Goal: Communication & Community: Answer question/provide support

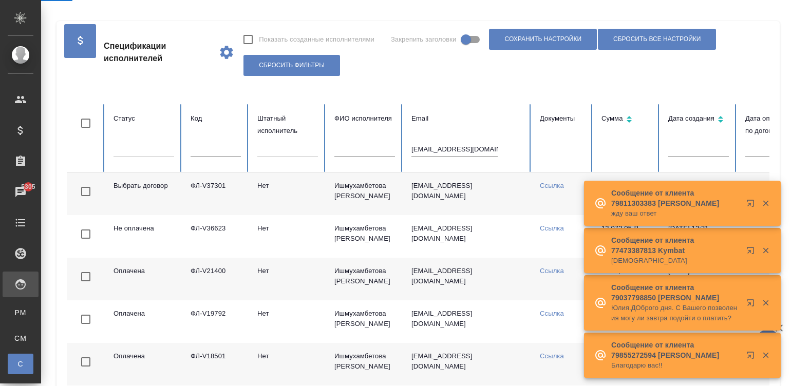
scroll to position [0, 397]
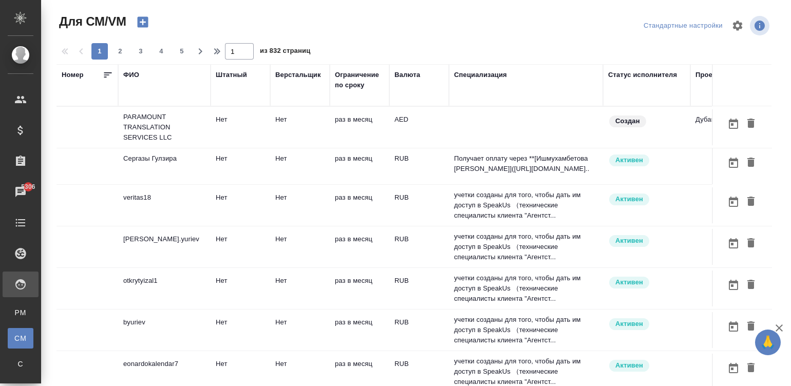
click at [364, 126] on td "раз в месяц" at bounding box center [360, 127] width 60 height 36
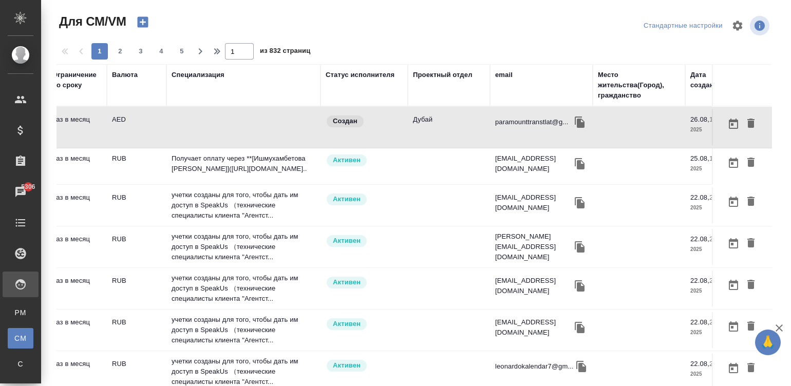
scroll to position [0, 308]
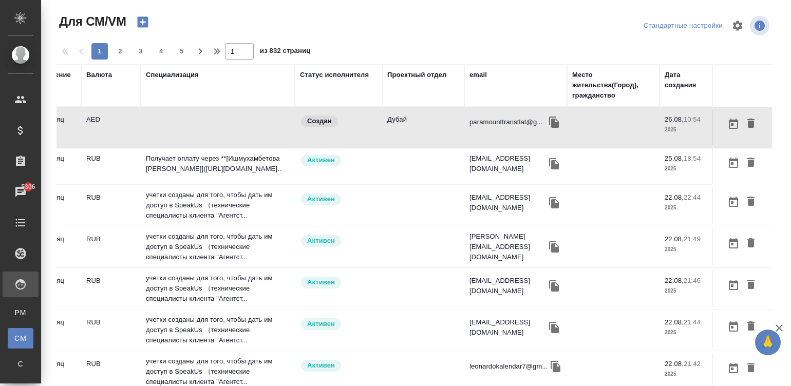
click at [483, 70] on div "email" at bounding box center [477, 75] width 17 height 10
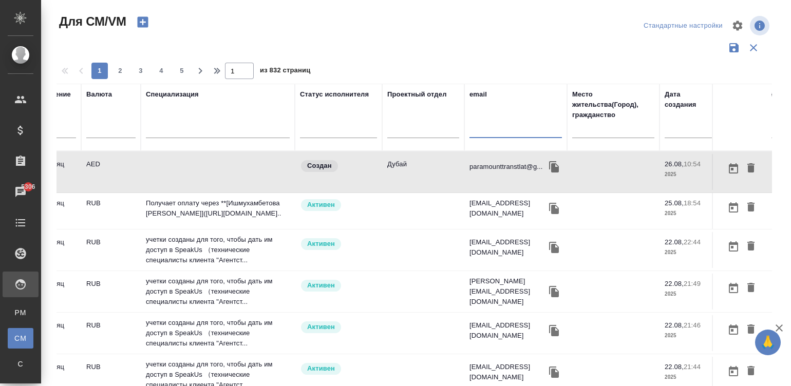
click at [501, 129] on input "text" at bounding box center [515, 131] width 92 height 13
paste input "assef30@yahoo.es"
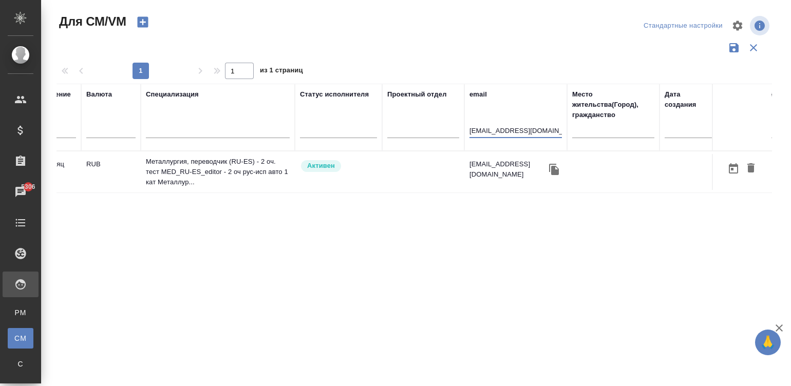
click at [341, 173] on td "Активен" at bounding box center [338, 172] width 87 height 36
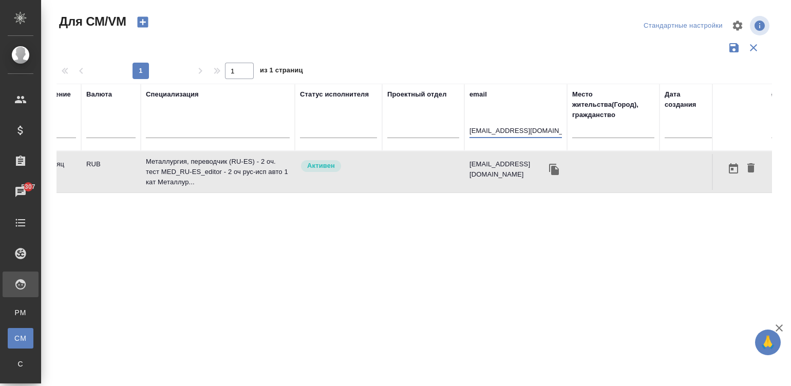
click at [488, 134] on input "assef30@yahoo.es" at bounding box center [515, 131] width 92 height 13
paste input "natalia.paivina@gmail.com"
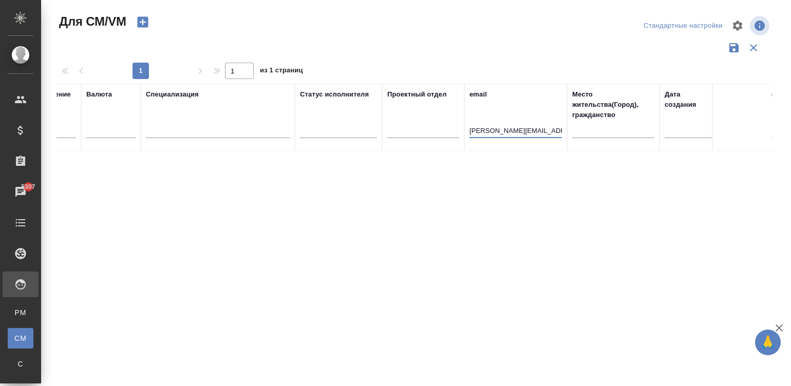
type input "natalia.paivina@gmail.com"
click at [397, 239] on div "Номер ФИО Штатный Верстальщик Ограничение по сроку Валюта Специализация Статус …" at bounding box center [413, 269] width 715 height 370
click at [537, 123] on div "natalia.paivina@gmail.com" at bounding box center [515, 132] width 92 height 25
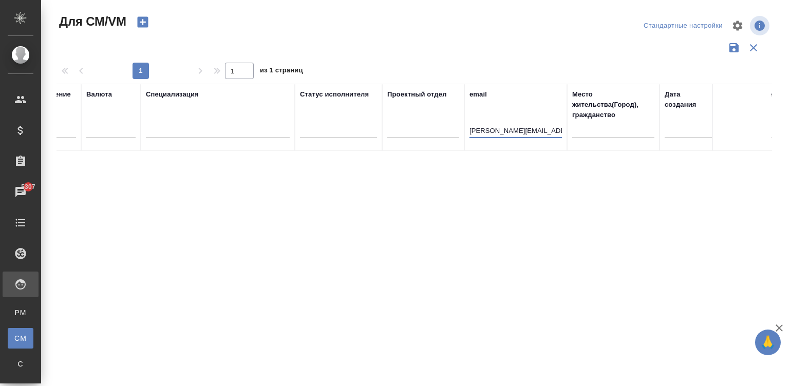
click at [503, 128] on input "natalia.paivina@gmail.com" at bounding box center [515, 131] width 92 height 13
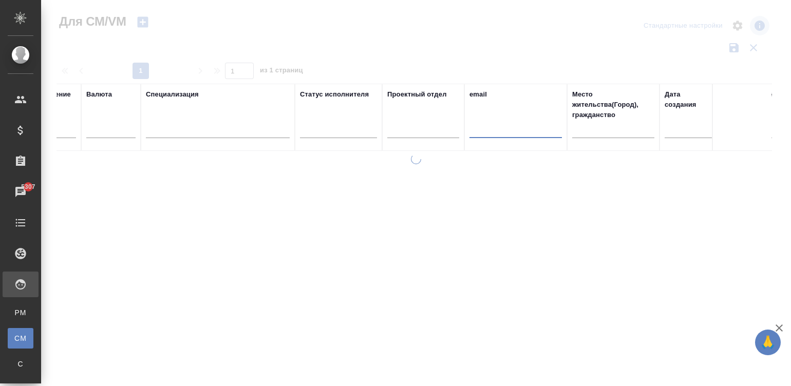
click at [408, 149] on th "Проектный отдел" at bounding box center [423, 117] width 82 height 67
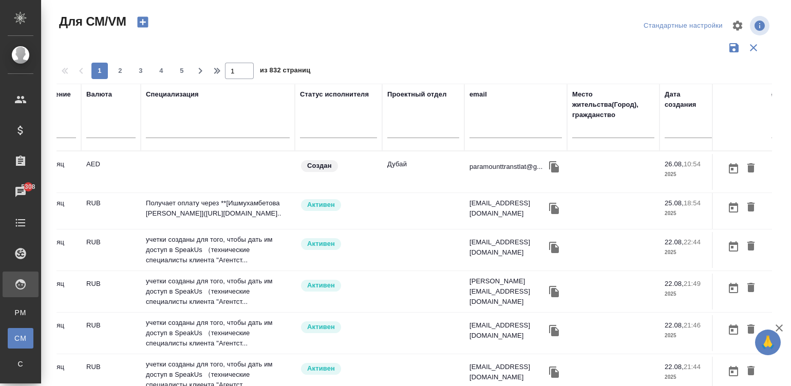
scroll to position [0, 51]
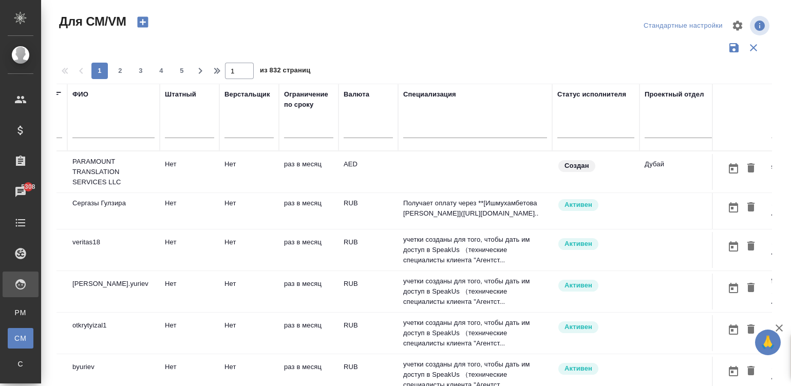
click at [473, 187] on td at bounding box center [475, 172] width 154 height 36
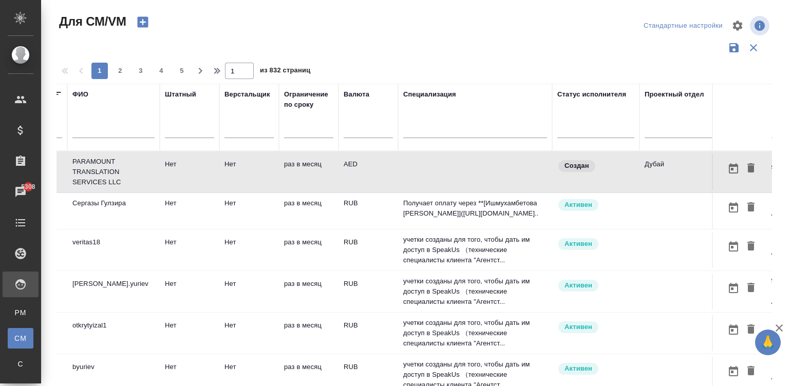
click at [487, 199] on tr "Сергазы Гулзира Нет Нет раз в месяц RUB Получает оплату через **[Ишмухамбетова …" at bounding box center [554, 211] width 1097 height 36
click at [727, 128] on input "text" at bounding box center [773, 131] width 92 height 13
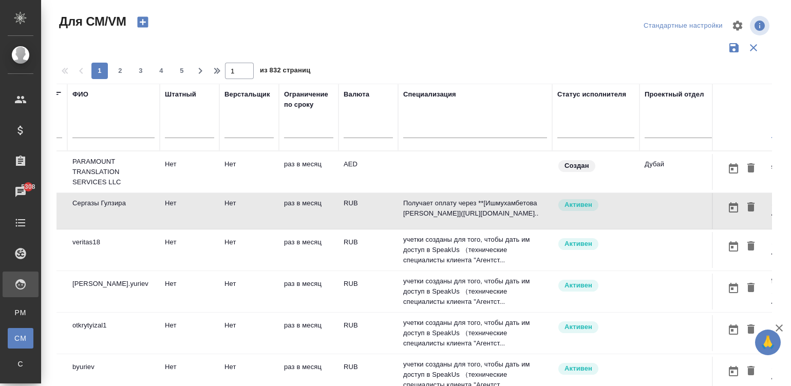
scroll to position [0, 154]
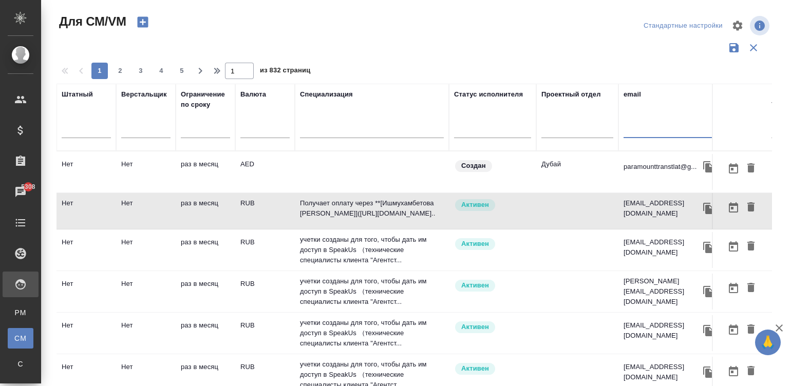
paste input "alexander.uvarov001@gmail.com"
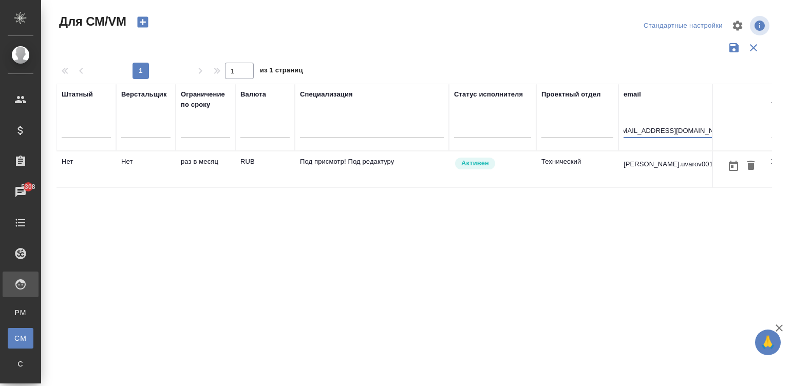
scroll to position [0, 0]
click at [270, 165] on td "RUB" at bounding box center [265, 169] width 60 height 36
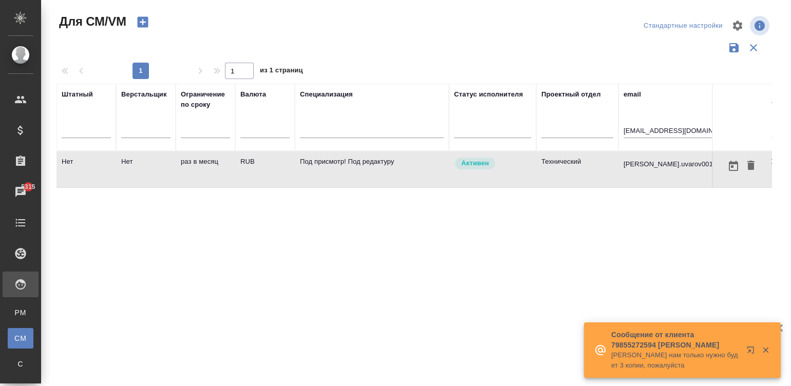
click at [670, 130] on input "alexander.uvarov001@gmail.com" at bounding box center [669, 131] width 92 height 13
paste input "taaha.arshad92"
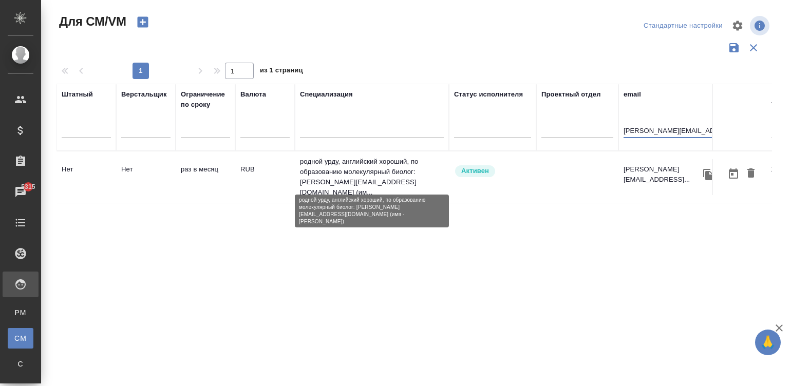
type input "[PERSON_NAME][EMAIL_ADDRESS][DOMAIN_NAME]"
click at [357, 176] on p "родной урду, английский хороший, по образованию молекулярный биолог: Taaha.arsh…" at bounding box center [372, 177] width 144 height 41
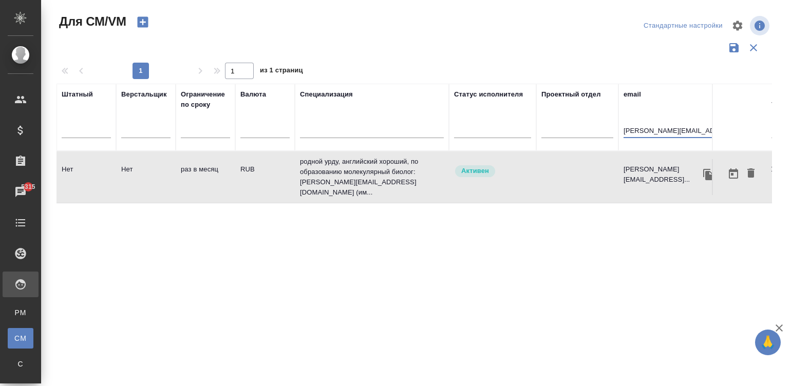
click at [680, 131] on input "[PERSON_NAME][EMAIL_ADDRESS][DOMAIN_NAME]" at bounding box center [669, 131] width 92 height 13
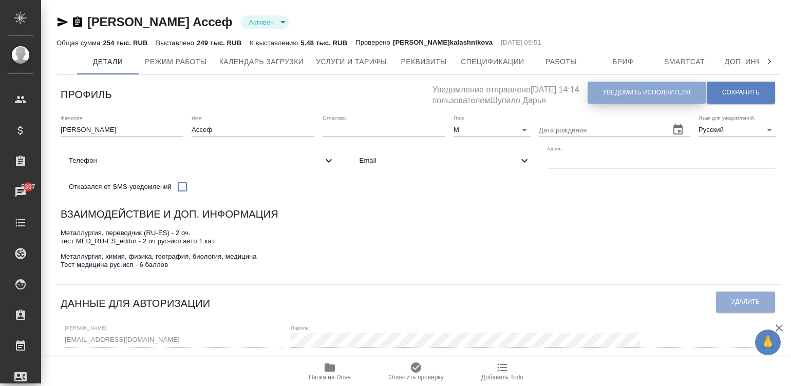
click at [614, 97] on span "Уведомить исполнителя" at bounding box center [646, 92] width 87 height 9
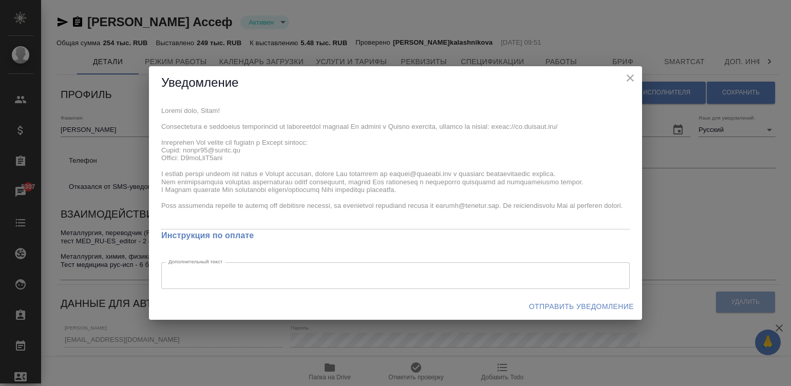
click at [157, 143] on div "x Инструкция по оплате Дополнительный текст x Дополнительный текст" at bounding box center [395, 197] width 493 height 194
click at [574, 303] on span "Отправить уведомление" at bounding box center [581, 306] width 105 height 13
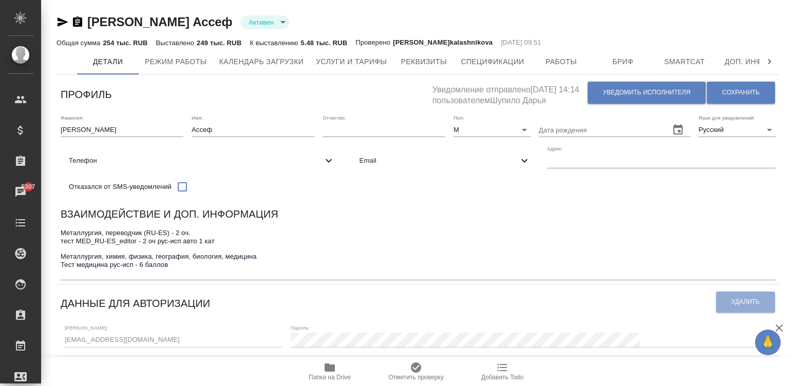
type input "SmartCATAdobe AcrobatAdobe IllustratorAdobe PhotoshopAdobe FrameMakerCorel Draw…"
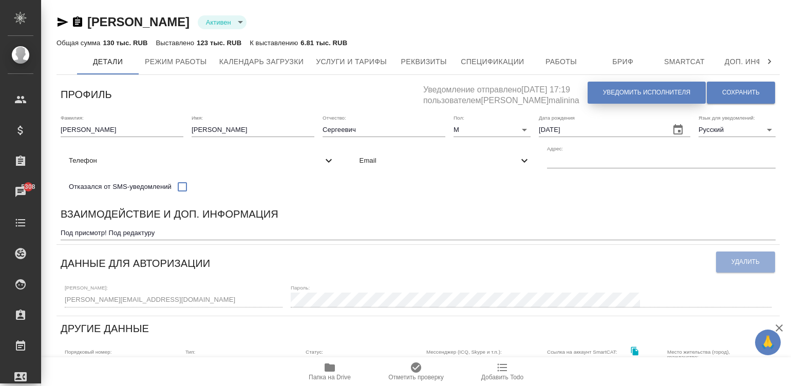
click at [609, 95] on span "Уведомить исполнителя" at bounding box center [646, 92] width 87 height 9
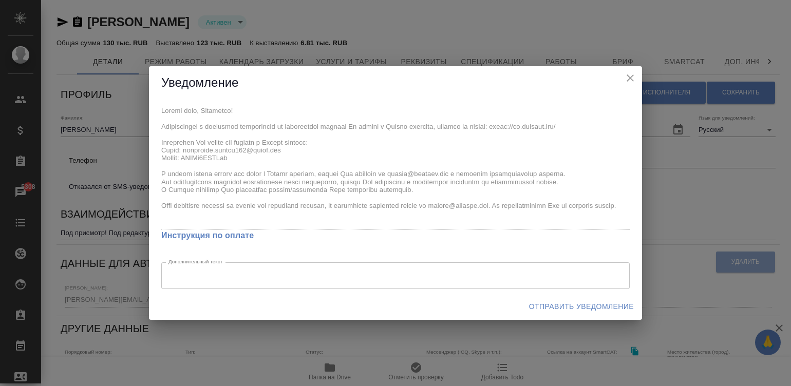
click at [157, 141] on div "x Инструкция по оплате Дополнительный текст x Дополнительный текст" at bounding box center [395, 197] width 493 height 194
click at [573, 306] on span "Отправить уведомление" at bounding box center [581, 306] width 105 height 13
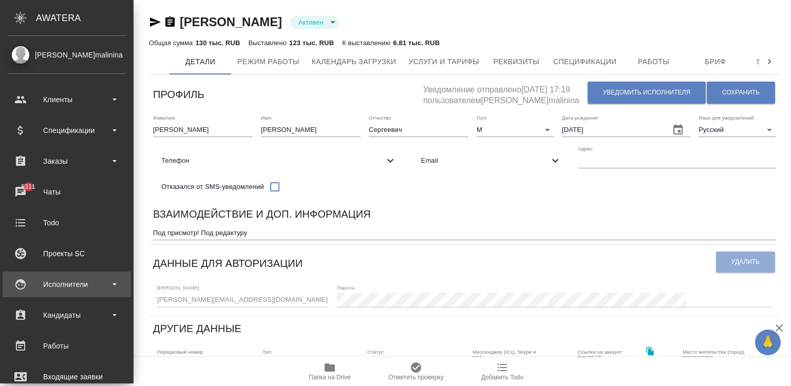
click at [26, 284] on icon at bounding box center [20, 284] width 12 height 12
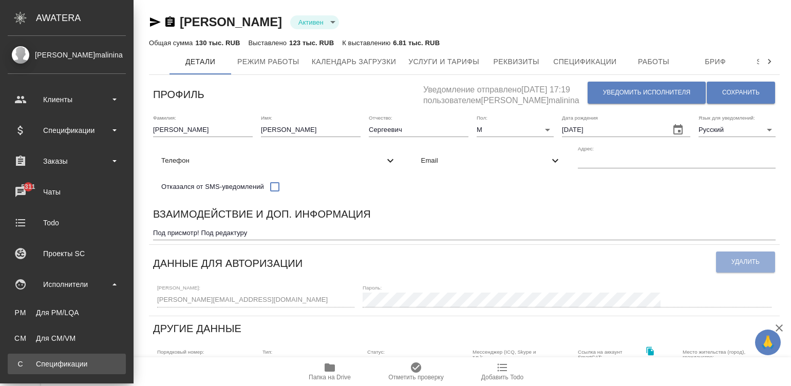
click at [80, 359] on div "Спецификации" at bounding box center [67, 364] width 108 height 10
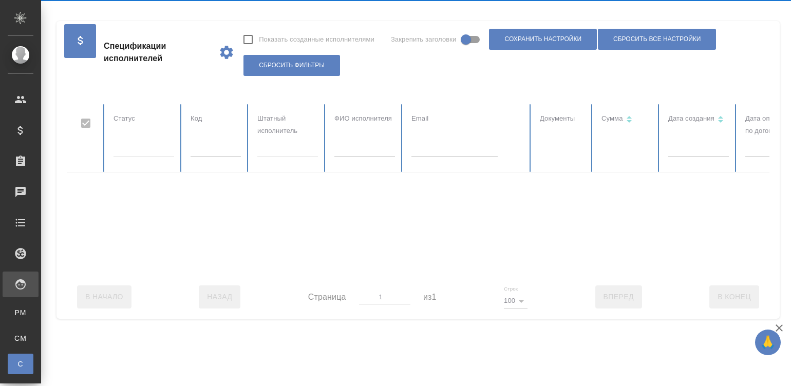
click at [421, 152] on div at bounding box center [617, 189] width 1100 height 171
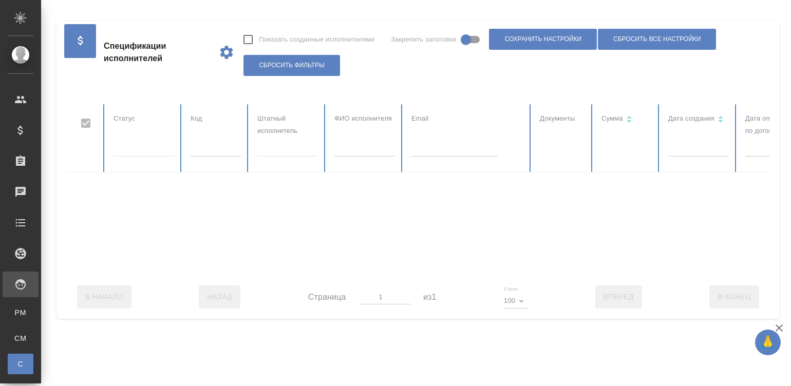
click at [421, 152] on input "text" at bounding box center [454, 149] width 86 height 14
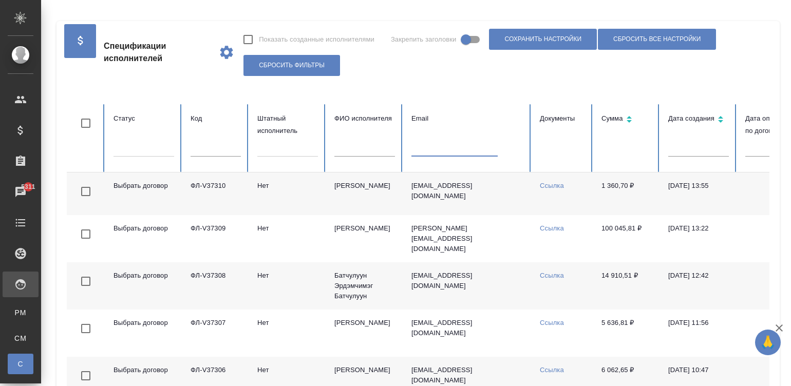
paste input "maxiaolong@mail.ru"
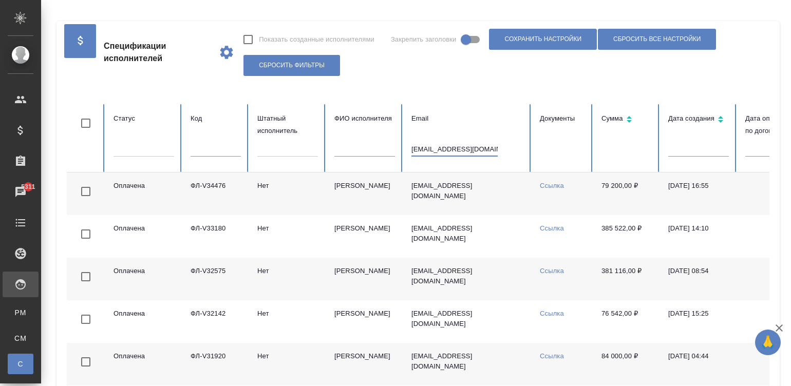
type input "maxiaolong@mail.ru"
click at [288, 201] on td "Нет" at bounding box center [287, 194] width 77 height 43
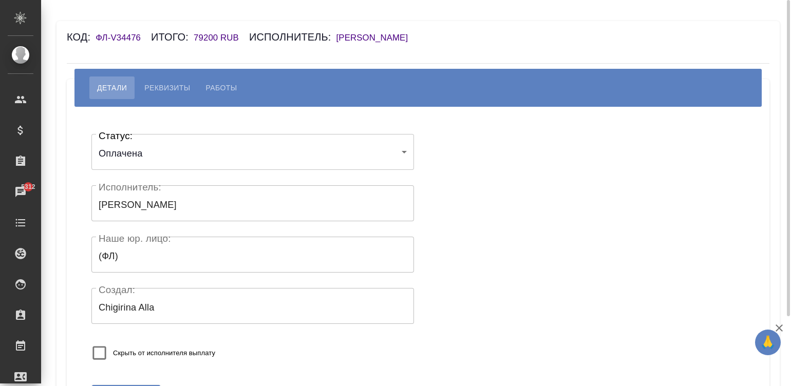
click at [395, 35] on h6 "[PERSON_NAME]" at bounding box center [377, 38] width 82 height 10
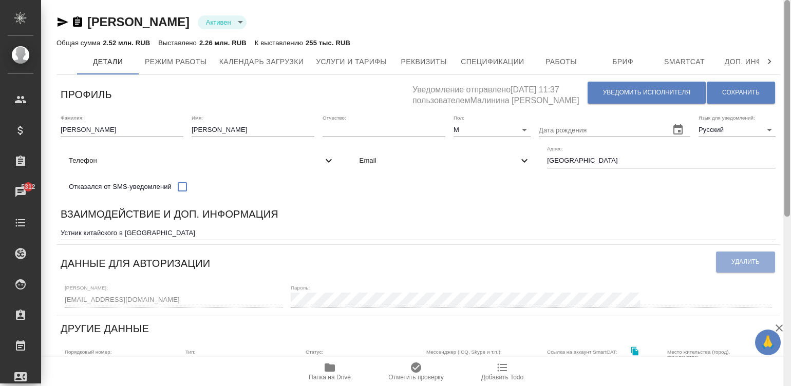
click at [788, 31] on div at bounding box center [787, 193] width 8 height 387
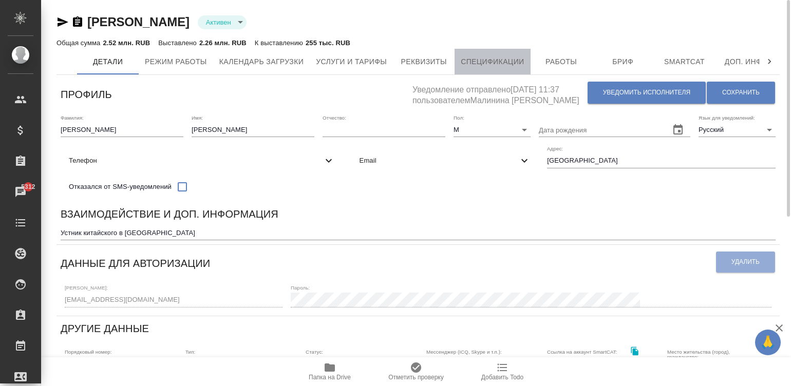
click at [508, 54] on button "Спецификации" at bounding box center [491, 62] width 75 height 26
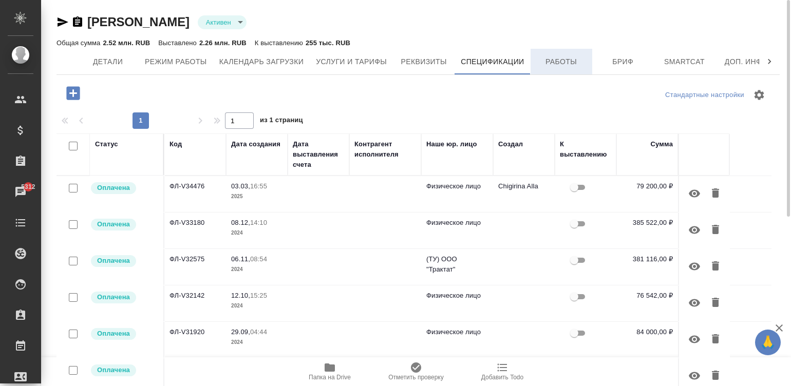
click at [559, 63] on span "Работы" at bounding box center [561, 61] width 49 height 13
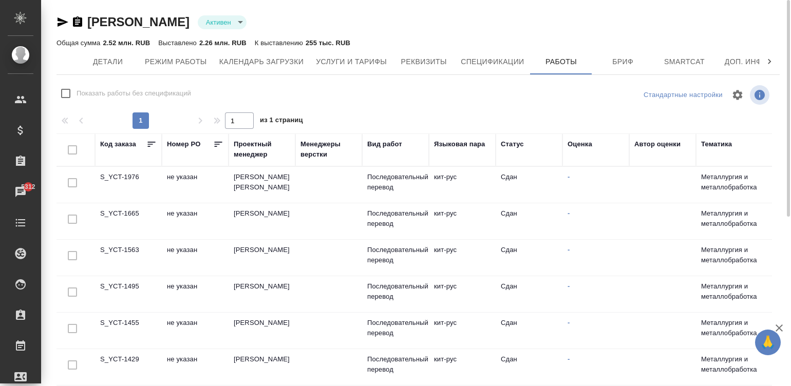
click at [465, 185] on td "кит-рус" at bounding box center [462, 185] width 67 height 36
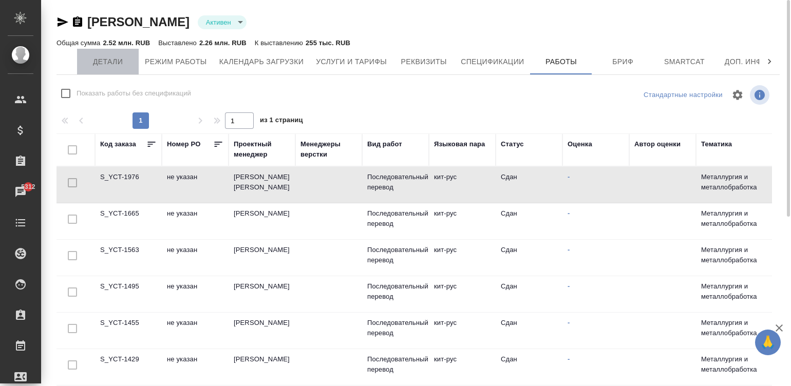
click at [113, 57] on span "Детали" at bounding box center [107, 61] width 49 height 13
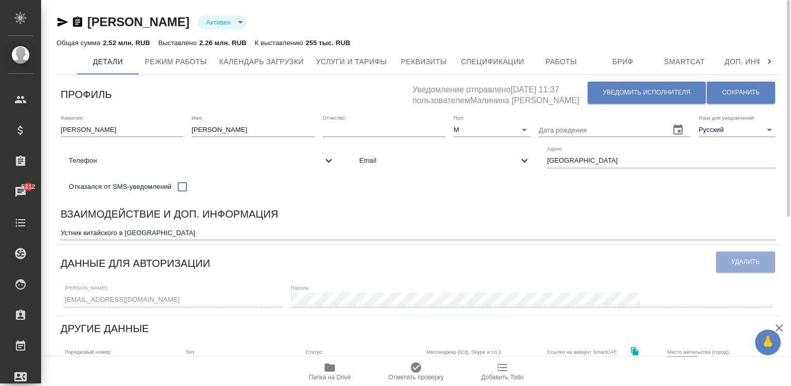
click at [470, 219] on div "Взаимодействие и доп. информация" at bounding box center [418, 216] width 715 height 20
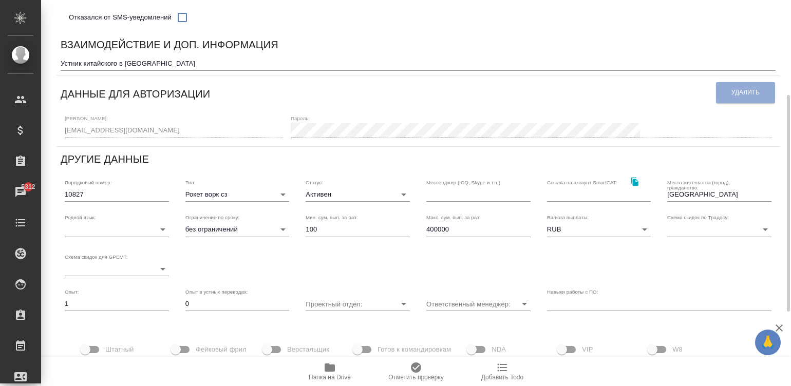
scroll to position [185, 0]
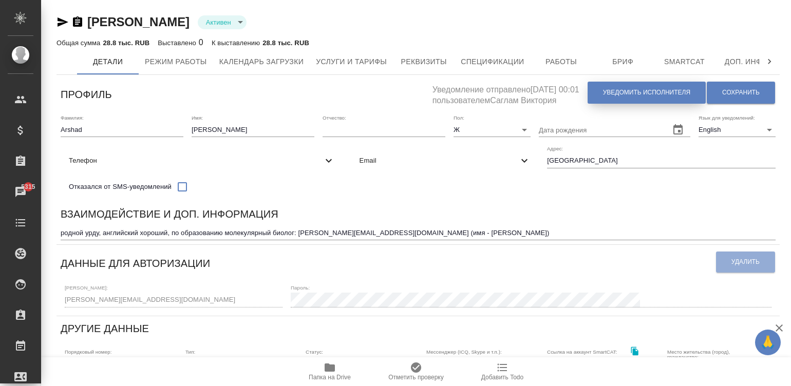
click at [680, 91] on span "Уведомить исполнителя" at bounding box center [646, 92] width 87 height 9
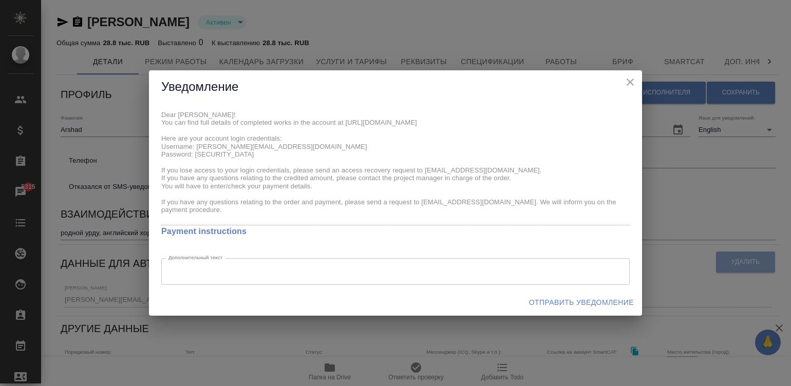
click at [153, 112] on div "Dear [PERSON_NAME]! You can find full details of completed works in the account…" at bounding box center [395, 196] width 493 height 185
click at [600, 302] on span "Отправить уведомление" at bounding box center [581, 302] width 105 height 13
